Goal: Task Accomplishment & Management: Manage account settings

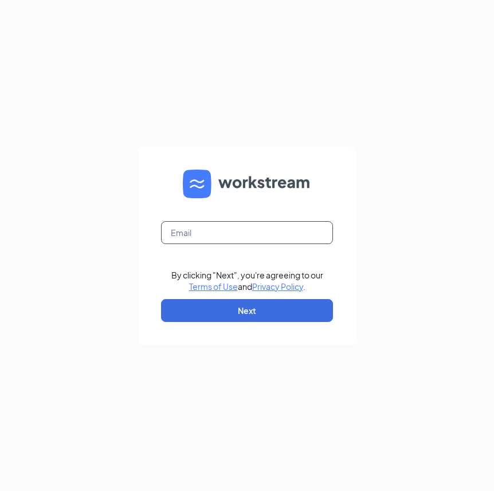
click at [262, 237] on input "text" at bounding box center [247, 232] width 172 height 23
type input "op"
type input "OPSMGR@RMSRECOVERY.NET"
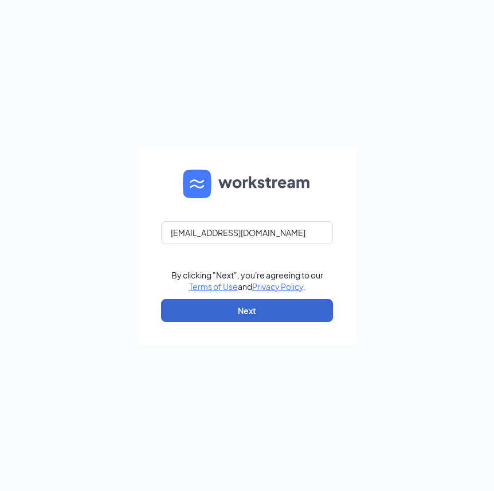
click at [251, 309] on button "Next" at bounding box center [247, 310] width 172 height 23
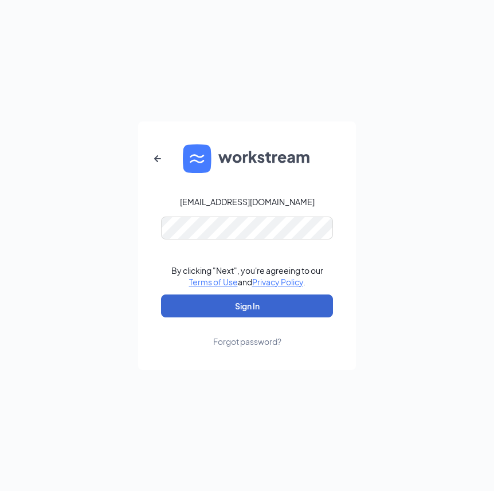
click at [258, 306] on button "Sign In" at bounding box center [247, 305] width 172 height 23
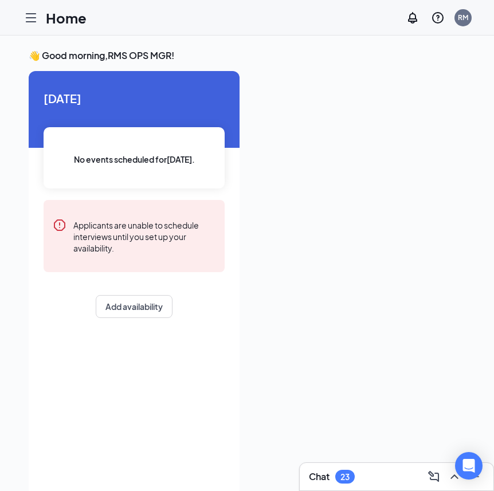
click at [36, 15] on icon "Hamburger" at bounding box center [31, 18] width 14 height 14
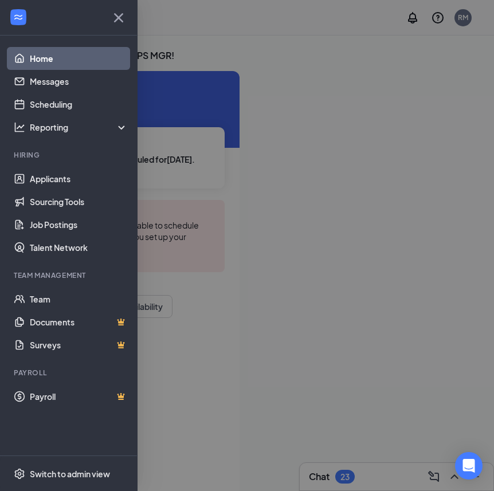
drag, startPoint x: 301, startPoint y: 379, endPoint x: 315, endPoint y: 399, distance: 24.6
click at [301, 379] on div at bounding box center [247, 245] width 494 height 491
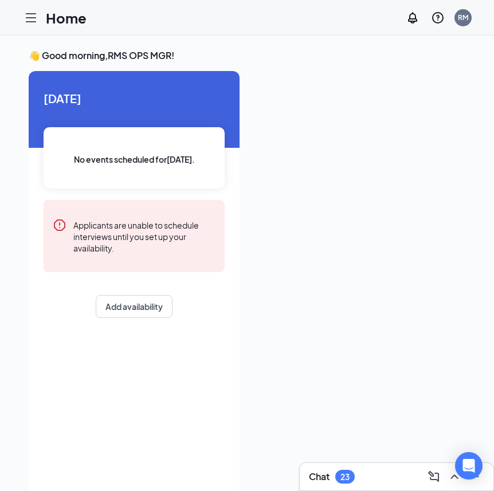
click at [341, 473] on div "23" at bounding box center [344, 477] width 9 height 10
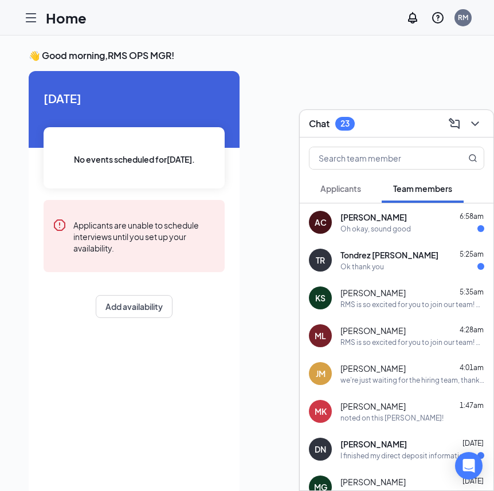
click at [412, 409] on div "[PERSON_NAME] 1:47am" at bounding box center [412, 405] width 144 height 11
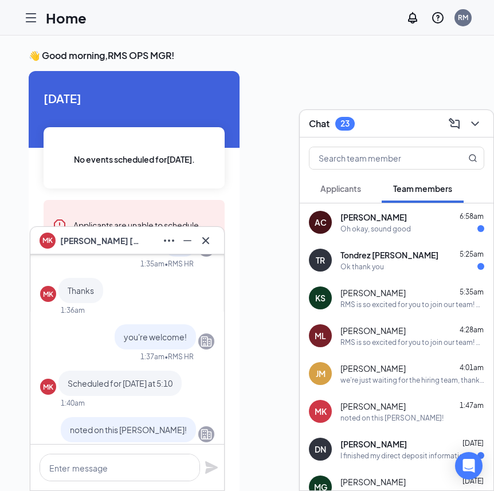
scroll to position [-24, 0]
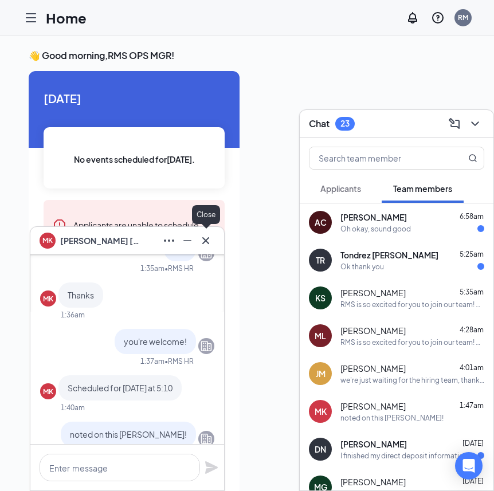
click at [212, 240] on button at bounding box center [205, 240] width 18 height 18
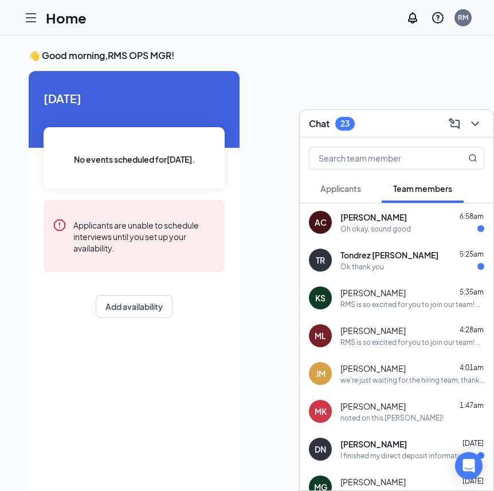
click at [408, 269] on div "Ok thank you" at bounding box center [412, 267] width 144 height 10
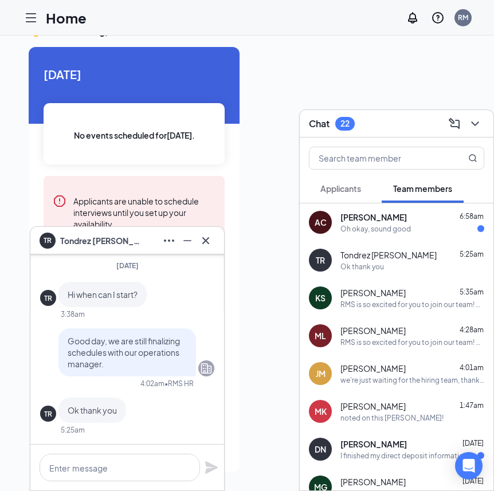
scroll to position [24, 0]
click at [199, 242] on icon "Cross" at bounding box center [206, 241] width 14 height 14
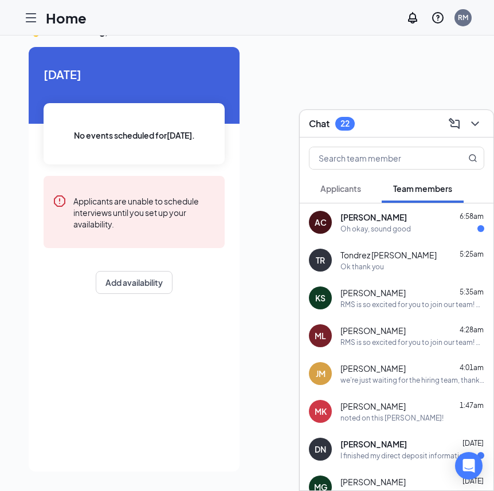
click at [383, 237] on div "AC [PERSON_NAME] 6:58am Oh okay, sound good" at bounding box center [397, 222] width 194 height 38
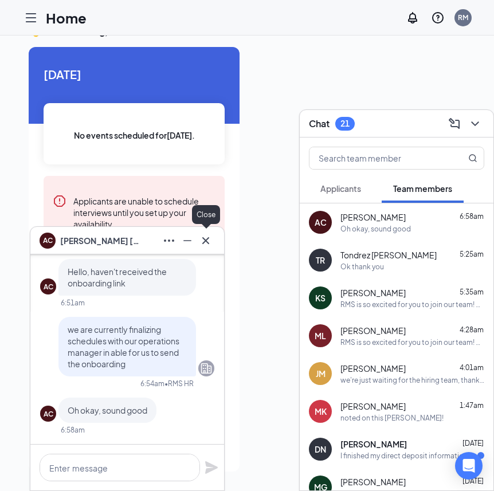
click at [200, 246] on icon "Cross" at bounding box center [206, 241] width 14 height 14
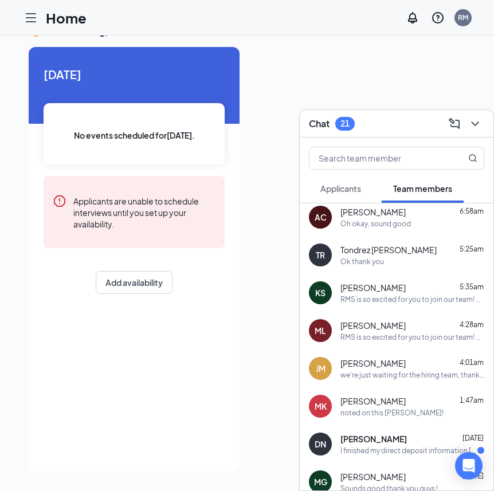
scroll to position [6, 0]
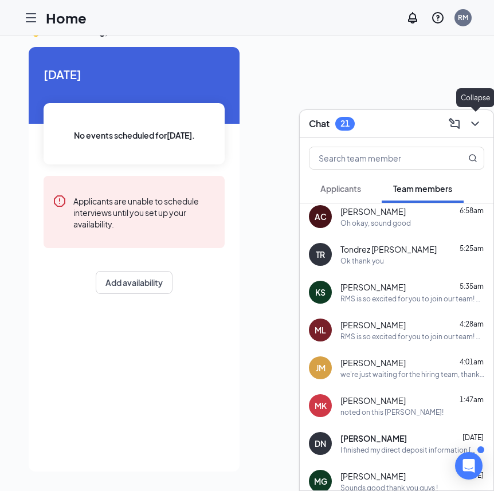
click at [471, 128] on icon "ChevronDown" at bounding box center [475, 124] width 14 height 14
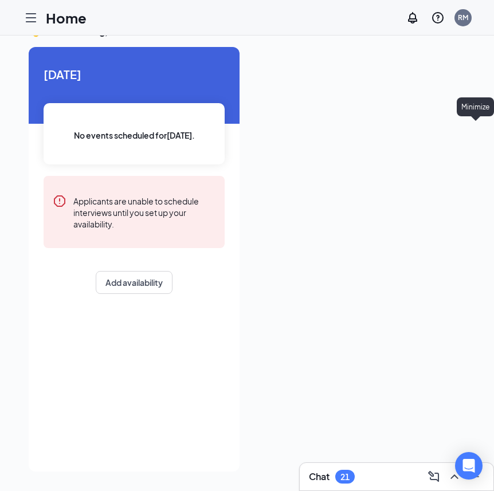
scroll to position [0, 0]
click at [361, 479] on div "Chat 21" at bounding box center [396, 476] width 175 height 18
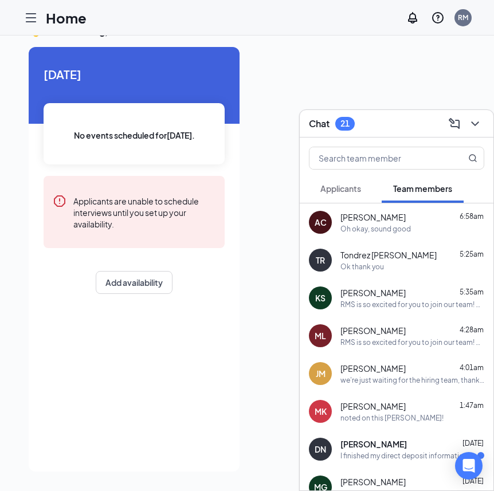
click at [337, 195] on button "Applicants" at bounding box center [341, 188] width 64 height 29
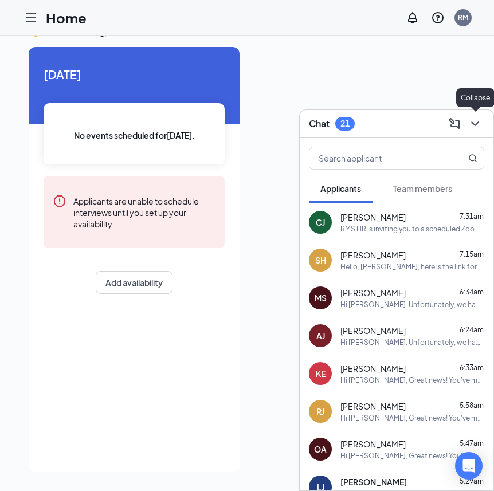
click at [472, 121] on icon "ChevronDown" at bounding box center [475, 124] width 14 height 14
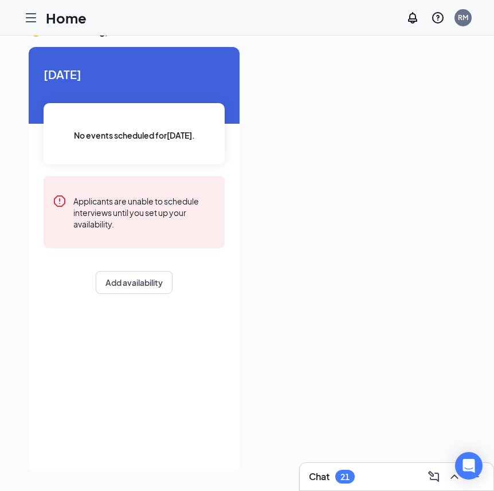
click at [41, 26] on div at bounding box center [30, 17] width 23 height 23
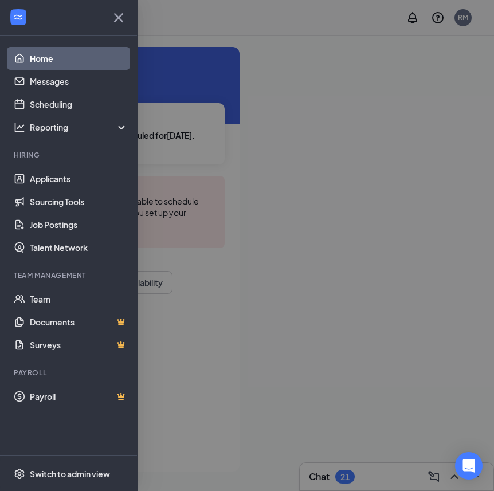
drag, startPoint x: 268, startPoint y: 111, endPoint x: 128, endPoint y: 20, distance: 167.0
click at [266, 111] on div at bounding box center [247, 245] width 494 height 491
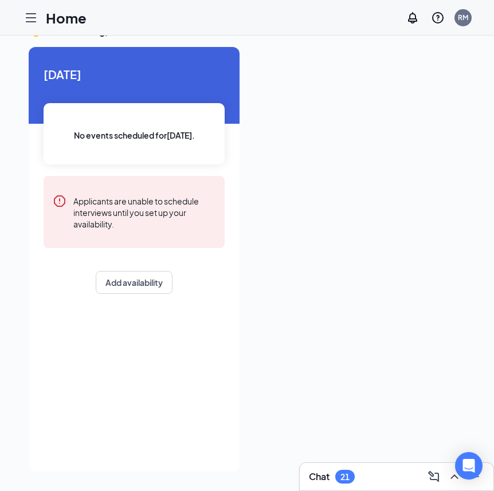
drag, startPoint x: 16, startPoint y: 19, endPoint x: 26, endPoint y: 18, distance: 10.4
click at [17, 19] on div "Home RM" at bounding box center [247, 18] width 494 height 36
click at [29, 17] on icon "Hamburger" at bounding box center [31, 18] width 14 height 14
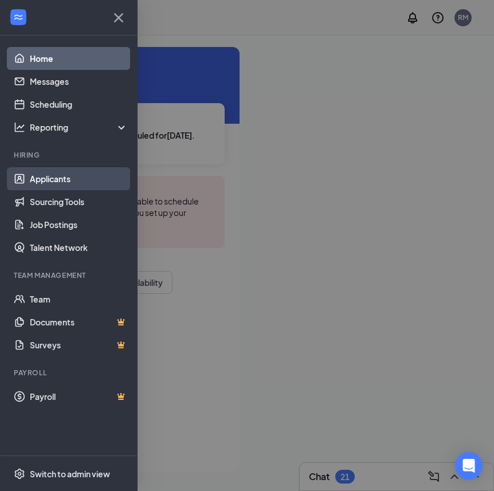
click at [45, 179] on link "Applicants" at bounding box center [79, 178] width 98 height 23
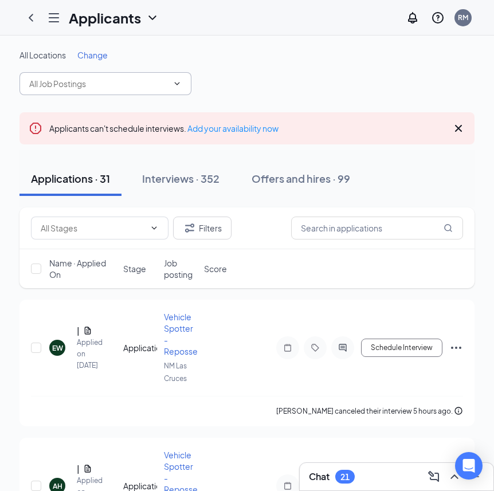
click at [94, 79] on input "text" at bounding box center [98, 83] width 139 height 13
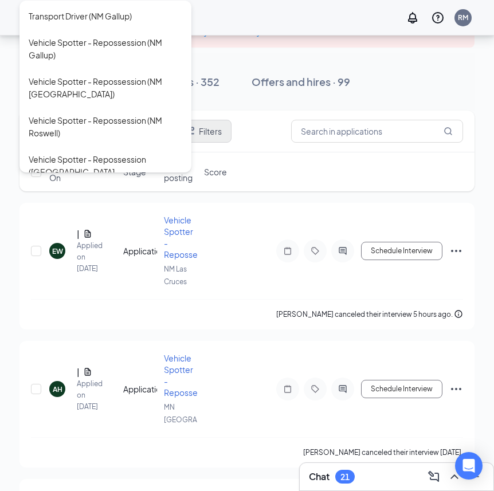
scroll to position [98, 0]
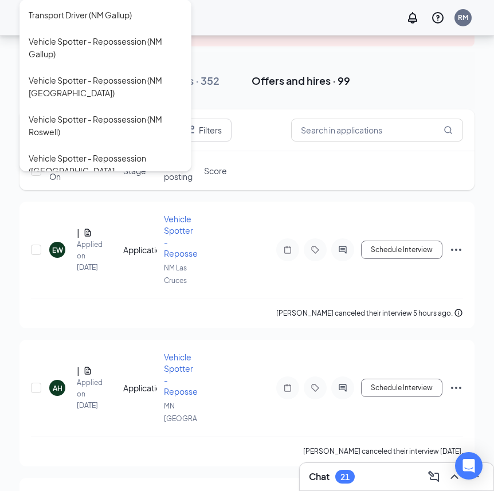
click at [339, 75] on div "Offers and hires · 99" at bounding box center [300, 80] width 99 height 14
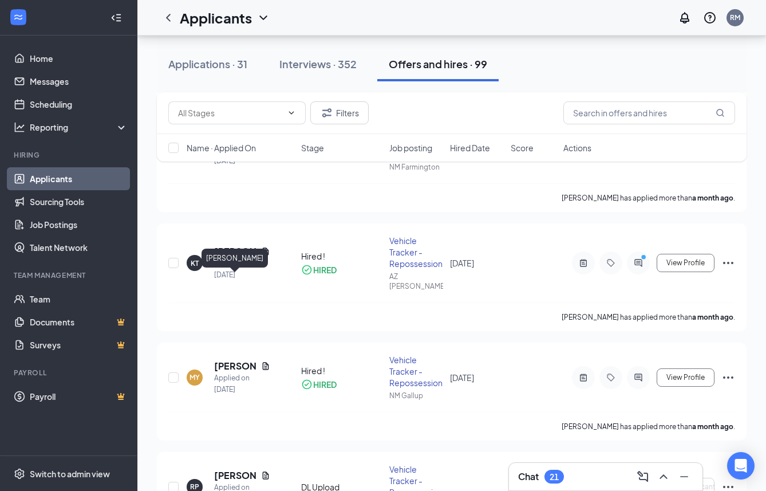
scroll to position [10107, 0]
click at [328, 54] on button "Interviews · 352" at bounding box center [318, 64] width 100 height 34
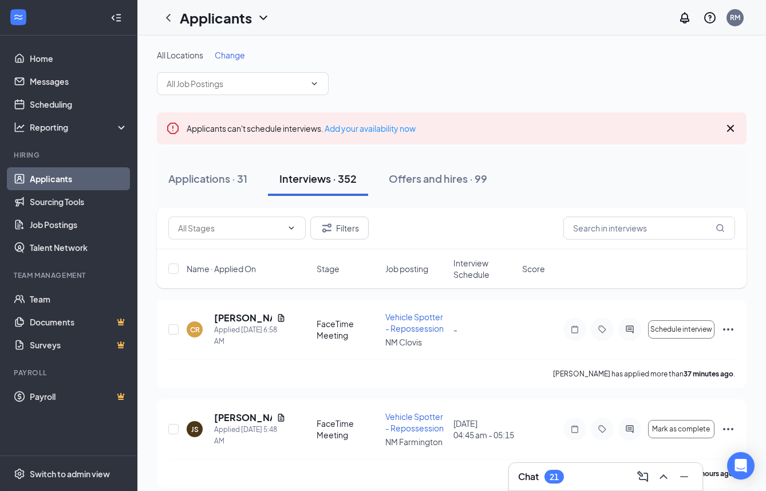
drag, startPoint x: 729, startPoint y: 125, endPoint x: 344, endPoint y: 84, distance: 387.7
click at [493, 125] on icon "Cross" at bounding box center [731, 128] width 14 height 14
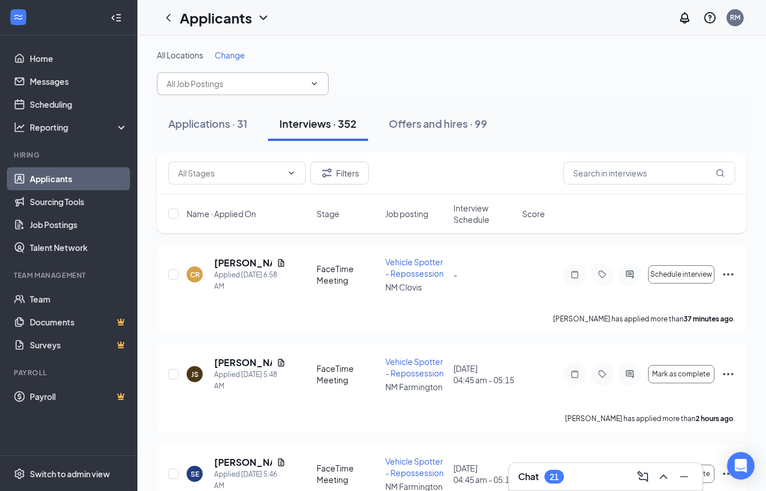
click at [234, 81] on input "text" at bounding box center [236, 83] width 139 height 13
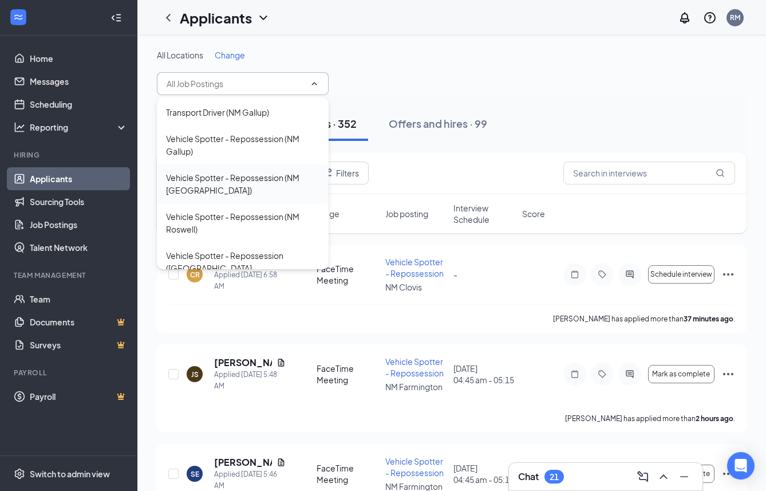
scroll to position [387, 0]
click at [493, 106] on div "Applications · 31 Interviews · 352 Offers and hires · 99" at bounding box center [452, 123] width 590 height 57
